Goal: Obtain resource: Obtain resource

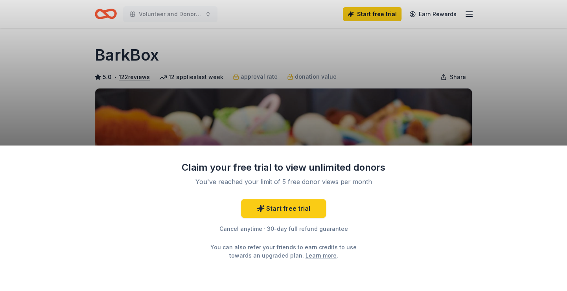
click at [331, 135] on div "Claim your free trial to view unlimited donors You've reached your limit of 5 f…" at bounding box center [283, 145] width 567 height 291
click at [210, 92] on div "Claim your free trial to view unlimited donors You've reached your limit of 5 f…" at bounding box center [283, 145] width 567 height 291
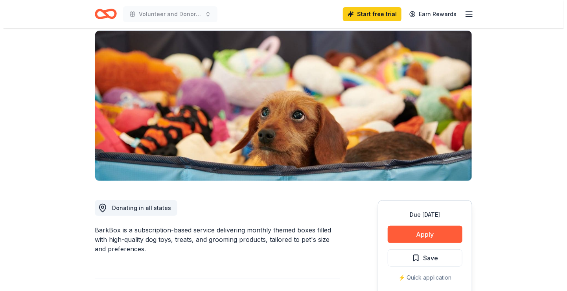
scroll to position [197, 0]
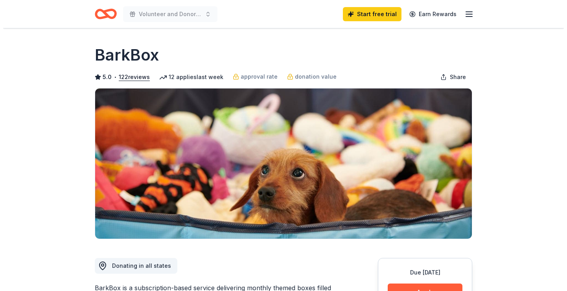
scroll to position [315, 0]
